Goal: Use online tool/utility: Utilize a website feature to perform a specific function

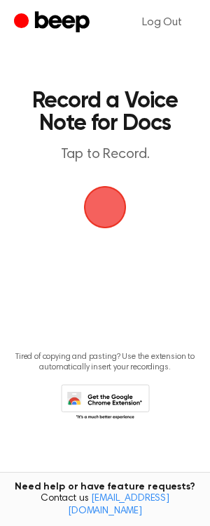
click at [113, 206] on span "button" at bounding box center [105, 207] width 51 height 51
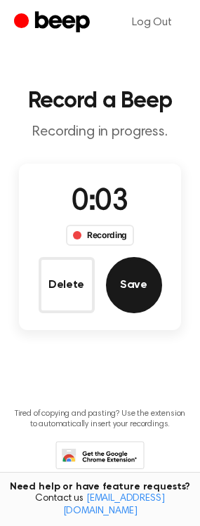
click at [138, 284] on button "Save" at bounding box center [134, 285] width 56 height 56
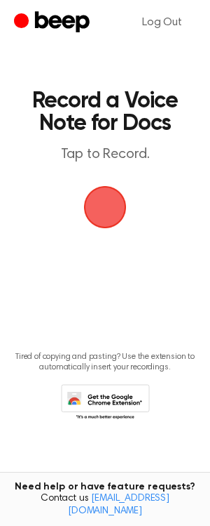
click at [109, 207] on span "button" at bounding box center [105, 206] width 39 height 39
click at [116, 204] on span "button" at bounding box center [105, 206] width 39 height 39
